Goal: Information Seeking & Learning: Learn about a topic

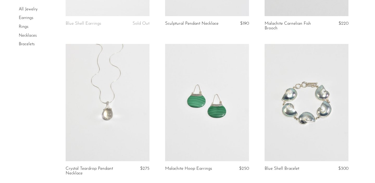
scroll to position [858, 0]
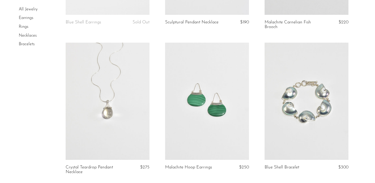
click at [311, 109] on link at bounding box center [307, 101] width 84 height 117
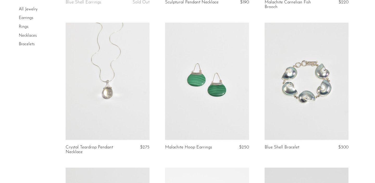
scroll to position [878, 0]
click at [309, 108] on link at bounding box center [307, 80] width 84 height 117
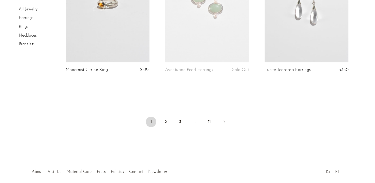
scroll to position [1695, 0]
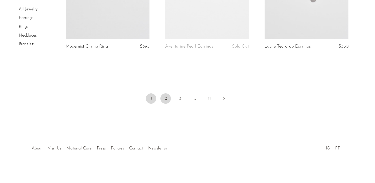
click at [164, 101] on link "2" at bounding box center [165, 99] width 10 height 10
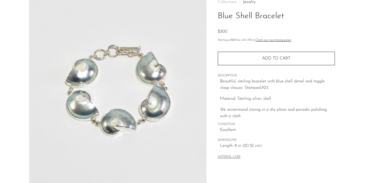
scroll to position [33, 0]
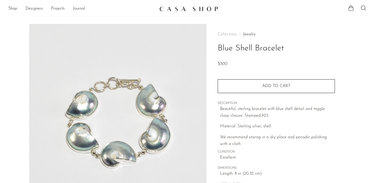
scroll to position [145, 0]
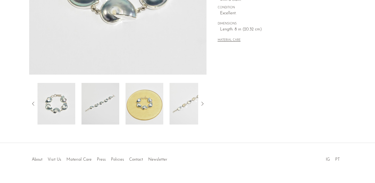
click at [150, 111] on img at bounding box center [145, 104] width 38 height 42
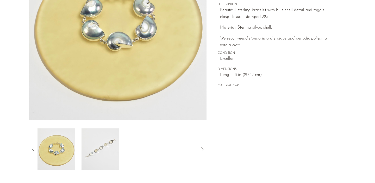
scroll to position [100, 0]
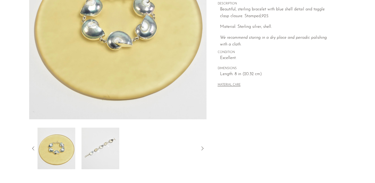
click at [140, 149] on div at bounding box center [118, 149] width 161 height 42
click at [106, 149] on img at bounding box center [101, 149] width 38 height 42
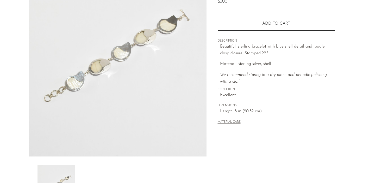
scroll to position [62, 0]
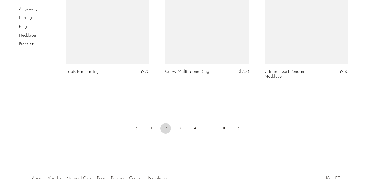
scroll to position [1691, 0]
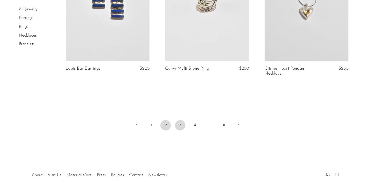
click at [182, 122] on link "3" at bounding box center [180, 125] width 10 height 10
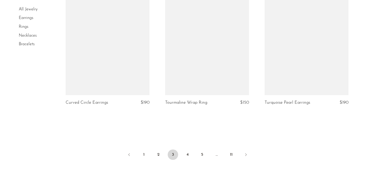
scroll to position [1695, 0]
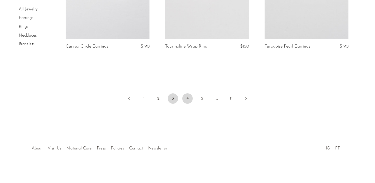
click at [188, 97] on link "4" at bounding box center [187, 99] width 10 height 10
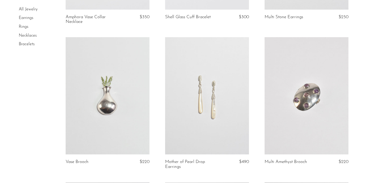
scroll to position [157, 0]
